Goal: Navigation & Orientation: Find specific page/section

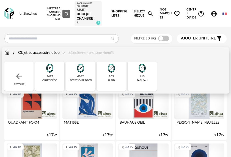
click at [141, 73] on img at bounding box center [142, 67] width 13 height 13
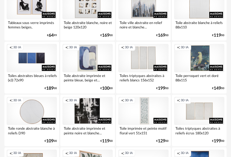
scroll to position [1286, 0]
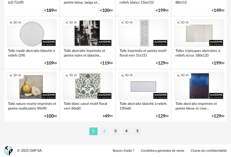
click at [105, 130] on li "2" at bounding box center [104, 131] width 8 height 8
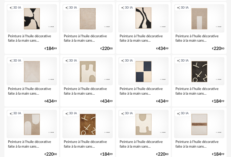
scroll to position [1286, 0]
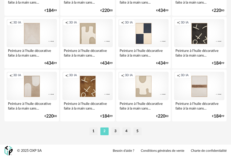
click at [114, 133] on li "3" at bounding box center [115, 131] width 8 height 8
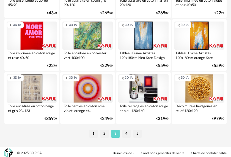
scroll to position [1286, 0]
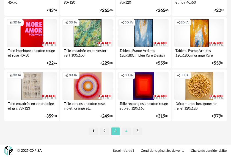
click at [128, 132] on li "4" at bounding box center [126, 131] width 8 height 8
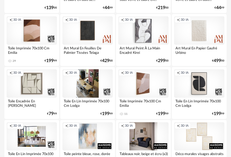
scroll to position [1286, 0]
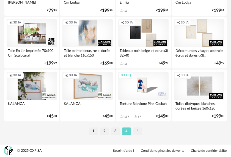
click at [135, 130] on li "5" at bounding box center [137, 131] width 8 height 8
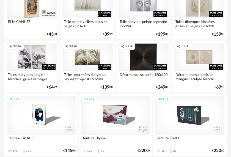
scroll to position [187, 0]
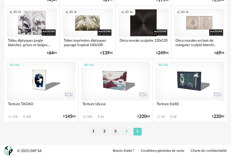
click at [126, 133] on li "4" at bounding box center [126, 131] width 8 height 8
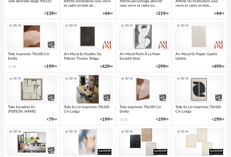
scroll to position [1183, 0]
